Goal: Use online tool/utility: Utilize a website feature to perform a specific function

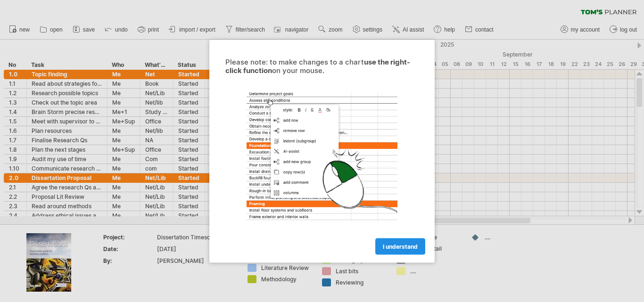
click at [407, 248] on span "I understand" at bounding box center [400, 246] width 35 height 7
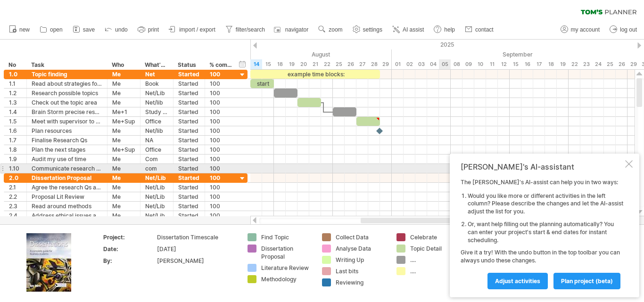
click at [629, 167] on div at bounding box center [629, 164] width 8 height 8
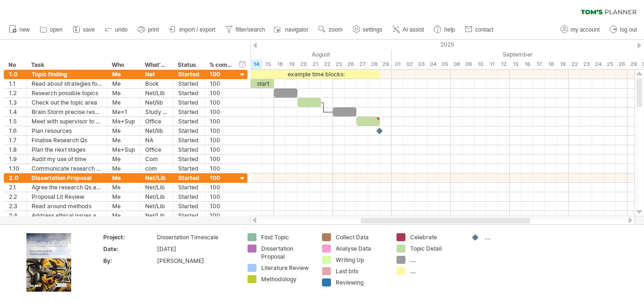
click at [256, 45] on div at bounding box center [255, 45] width 4 height 6
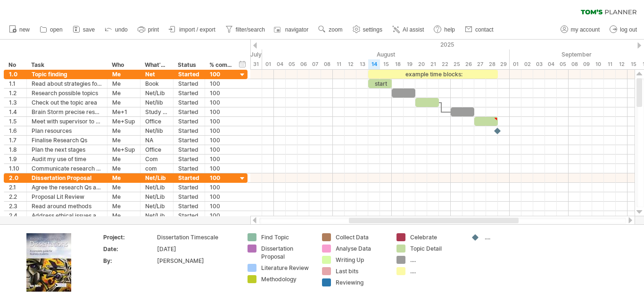
click at [638, 45] on div at bounding box center [639, 45] width 4 height 6
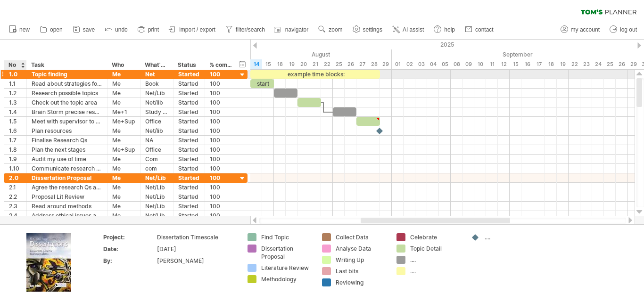
click at [15, 75] on div "1.0" at bounding box center [15, 74] width 13 height 9
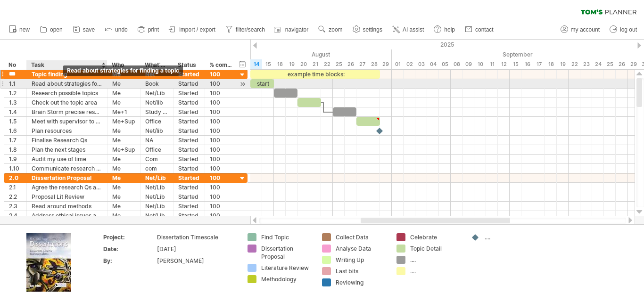
drag, startPoint x: 10, startPoint y: 74, endPoint x: 65, endPoint y: 80, distance: 54.9
click at [65, 80] on div "**********" at bounding box center [126, 121] width 244 height 104
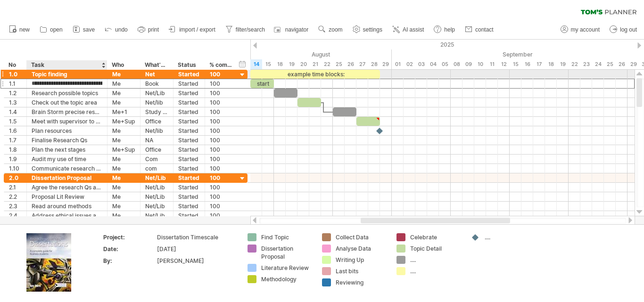
drag, startPoint x: 65, startPoint y: 80, endPoint x: 41, endPoint y: 75, distance: 24.5
click at [41, 75] on div "**********" at bounding box center [126, 122] width 244 height 104
click at [41, 75] on input "**********" at bounding box center [67, 74] width 71 height 9
click at [11, 75] on div "1.0" at bounding box center [15, 74] width 13 height 9
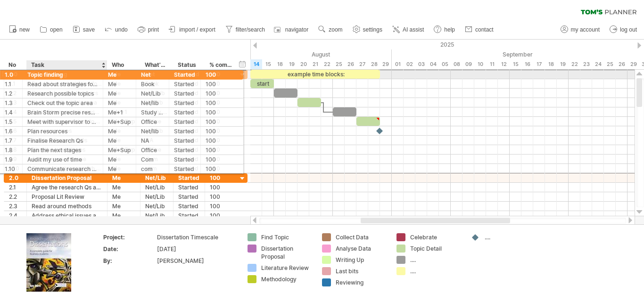
drag, startPoint x: 8, startPoint y: 74, endPoint x: 50, endPoint y: 73, distance: 42.4
click at [50, 73] on div "**********" at bounding box center [126, 74] width 244 height 10
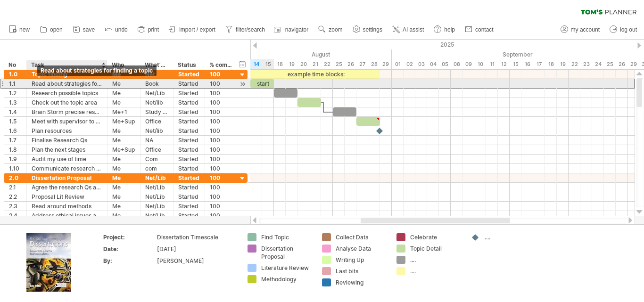
click at [33, 83] on div "Read about strategies for finding a topic" at bounding box center [67, 83] width 71 height 9
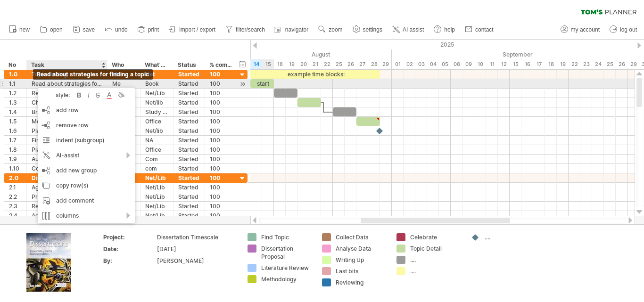
click at [33, 83] on div "Read about strategies for finding a topic" at bounding box center [67, 83] width 71 height 9
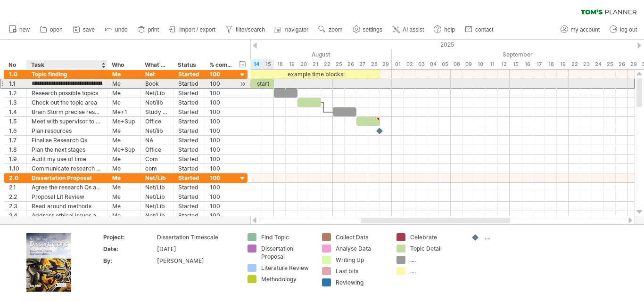
click at [33, 83] on input "**********" at bounding box center [67, 83] width 71 height 9
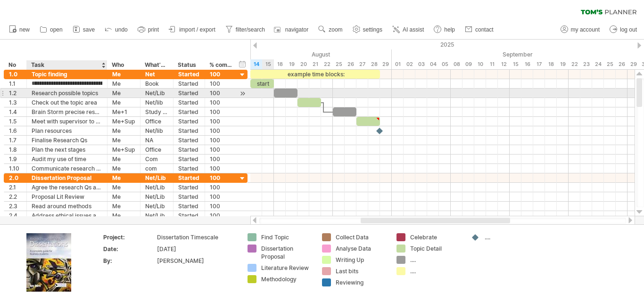
click at [49, 92] on div "Research possible topics" at bounding box center [67, 93] width 71 height 9
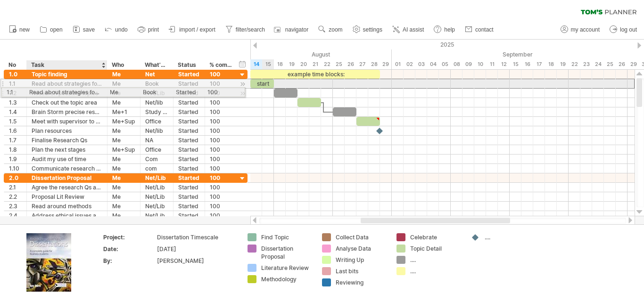
drag, startPoint x: 33, startPoint y: 84, endPoint x: 89, endPoint y: 90, distance: 56.5
click at [89, 90] on div "**********" at bounding box center [126, 122] width 244 height 104
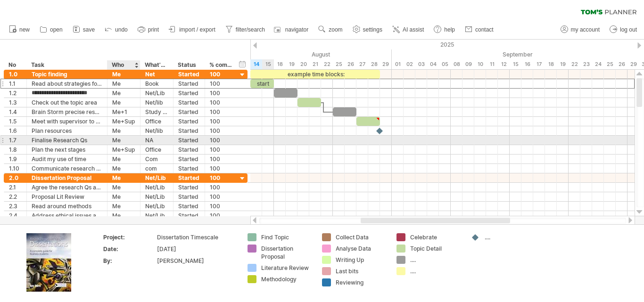
click at [120, 136] on div "Me" at bounding box center [123, 140] width 23 height 9
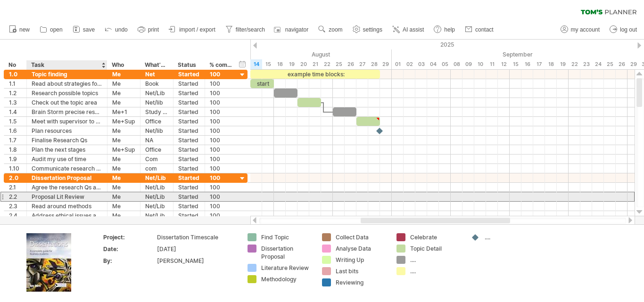
click at [54, 198] on div "Proposal Lit Review" at bounding box center [67, 196] width 71 height 9
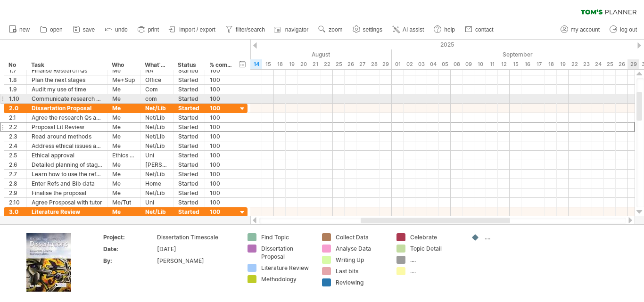
drag, startPoint x: 641, startPoint y: 90, endPoint x: 641, endPoint y: 104, distance: 13.7
click at [641, 104] on div at bounding box center [639, 106] width 6 height 29
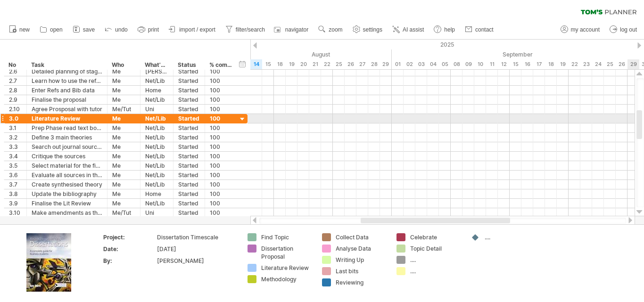
drag, startPoint x: 641, startPoint y: 105, endPoint x: 641, endPoint y: 123, distance: 18.4
click at [641, 123] on div at bounding box center [639, 124] width 6 height 29
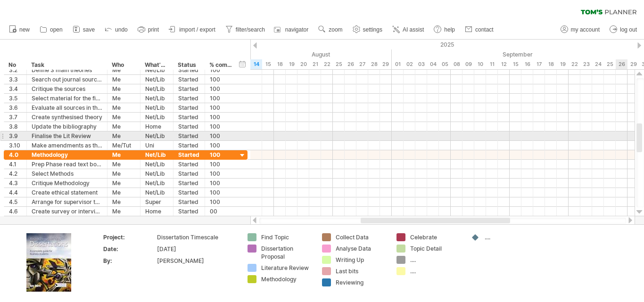
drag, startPoint x: 641, startPoint y: 121, endPoint x: 640, endPoint y: 134, distance: 13.3
click at [640, 134] on div at bounding box center [639, 137] width 6 height 29
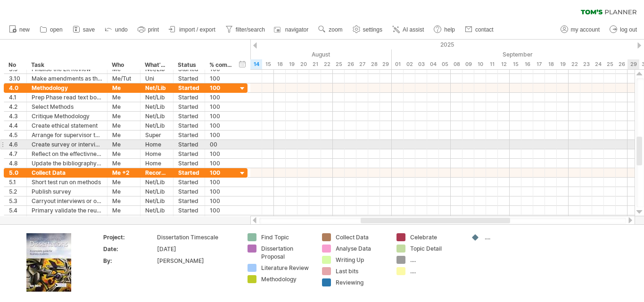
drag, startPoint x: 639, startPoint y: 131, endPoint x: 638, endPoint y: 145, distance: 13.2
click at [638, 145] on div at bounding box center [639, 151] width 6 height 29
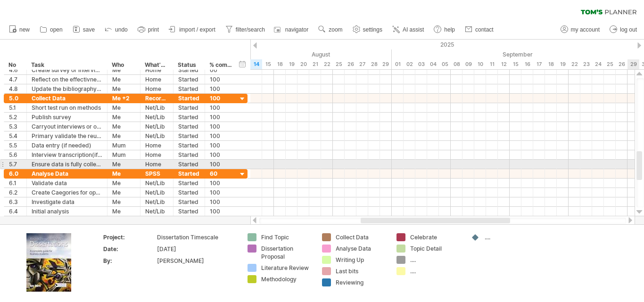
drag, startPoint x: 640, startPoint y: 151, endPoint x: 639, endPoint y: 166, distance: 14.6
click at [639, 166] on div at bounding box center [639, 165] width 6 height 29
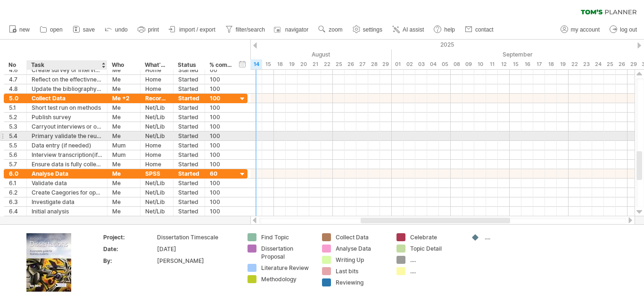
click at [75, 136] on div "Primary validate the reults" at bounding box center [67, 135] width 71 height 9
click at [94, 137] on div "Primary validate the reults" at bounding box center [67, 135] width 71 height 9
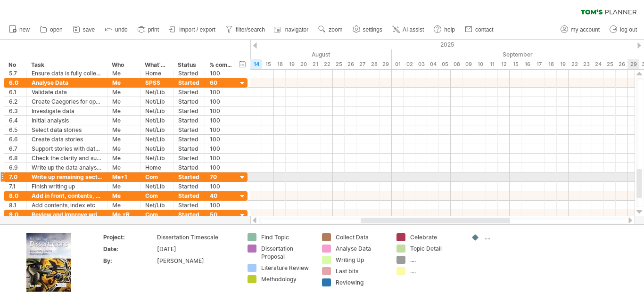
drag, startPoint x: 638, startPoint y: 165, endPoint x: 636, endPoint y: 183, distance: 18.0
click at [636, 183] on div at bounding box center [639, 143] width 10 height 147
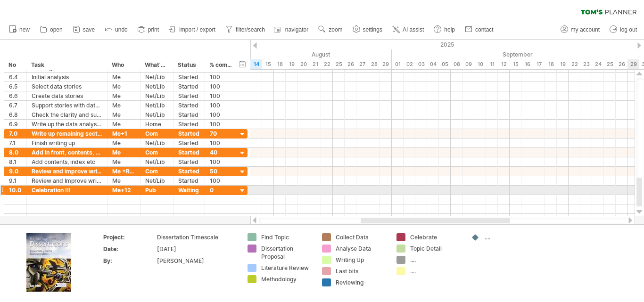
drag, startPoint x: 640, startPoint y: 186, endPoint x: 640, endPoint y: 195, distance: 8.5
click at [640, 195] on div at bounding box center [639, 192] width 6 height 29
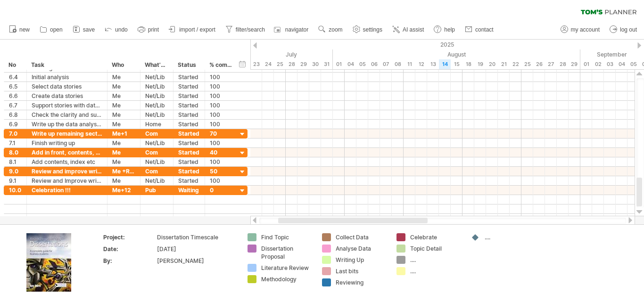
drag, startPoint x: 473, startPoint y: 221, endPoint x: 391, endPoint y: 219, distance: 82.5
click at [391, 219] on div at bounding box center [352, 221] width 149 height 6
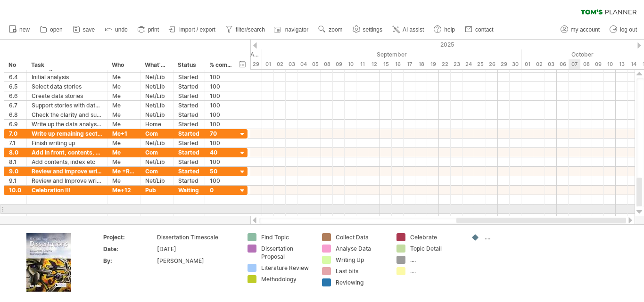
drag, startPoint x: 391, startPoint y: 219, endPoint x: 575, endPoint y: 210, distance: 184.5
click at [574, 210] on div "Trying to reach [DOMAIN_NAME] Connected again... 0% clear filter new *" at bounding box center [322, 151] width 644 height 302
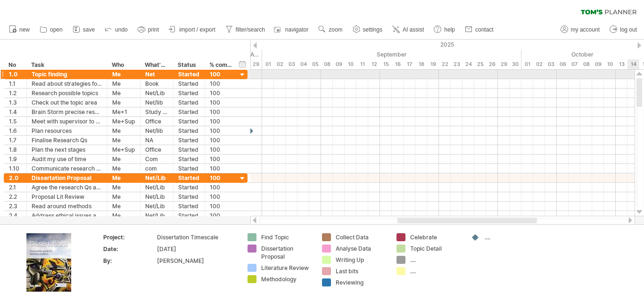
drag, startPoint x: 640, startPoint y: 193, endPoint x: 630, endPoint y: 74, distance: 119.2
click at [630, 74] on div "Trying to reach [DOMAIN_NAME] Connected again... 0% clear filter new *" at bounding box center [322, 151] width 644 height 302
click at [640, 74] on div at bounding box center [639, 74] width 6 height 8
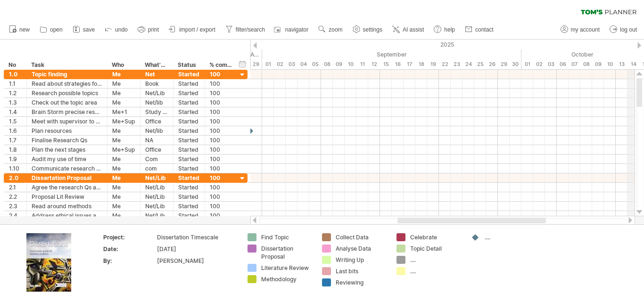
drag, startPoint x: 639, startPoint y: 83, endPoint x: 639, endPoint y: 69, distance: 14.1
click at [639, 69] on div "Trying to reach [DOMAIN_NAME] Connected again... 0% clear filter new *" at bounding box center [322, 151] width 644 height 302
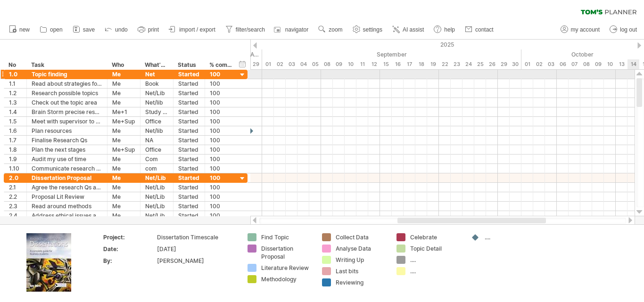
drag, startPoint x: 640, startPoint y: 86, endPoint x: 630, endPoint y: 74, distance: 16.1
click at [630, 74] on div "Trying to reach [DOMAIN_NAME] Connected again... 0% clear filter new *" at bounding box center [322, 151] width 644 height 302
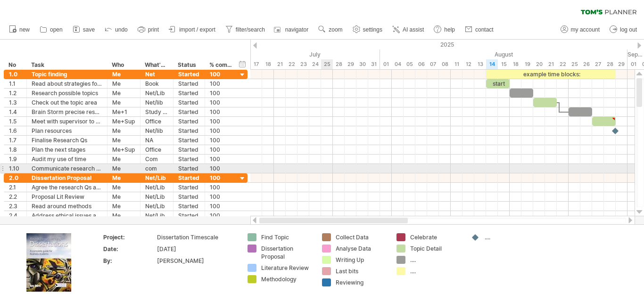
drag, startPoint x: 538, startPoint y: 222, endPoint x: 332, endPoint y: 168, distance: 213.0
click at [332, 168] on div "Trying to reach [DOMAIN_NAME] Connected again... 0% clear filter new *" at bounding box center [322, 151] width 644 height 302
